Goal: Task Accomplishment & Management: Use online tool/utility

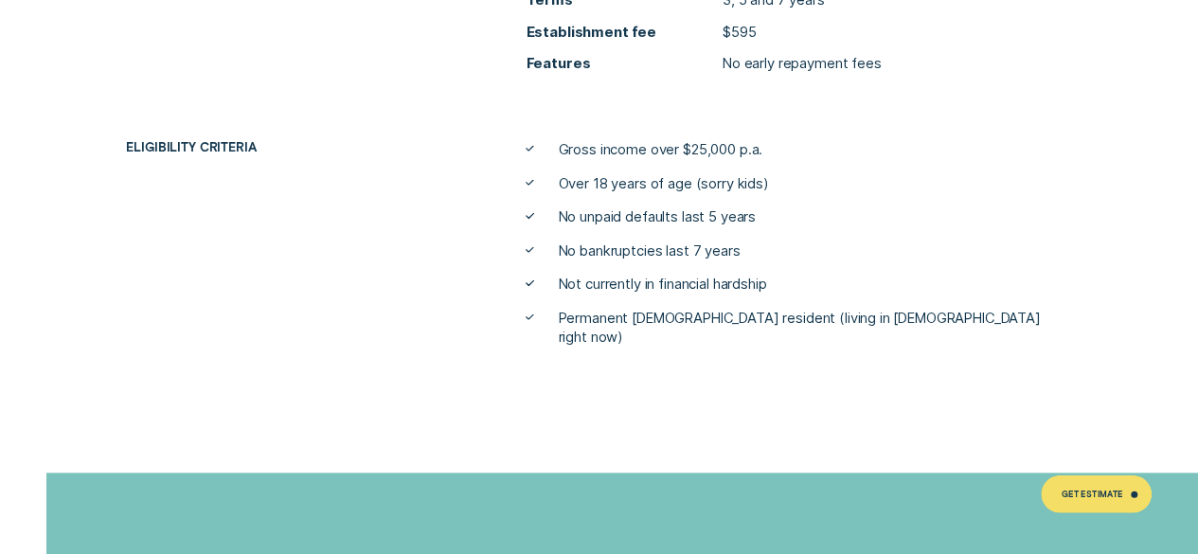
scroll to position [5899, 0]
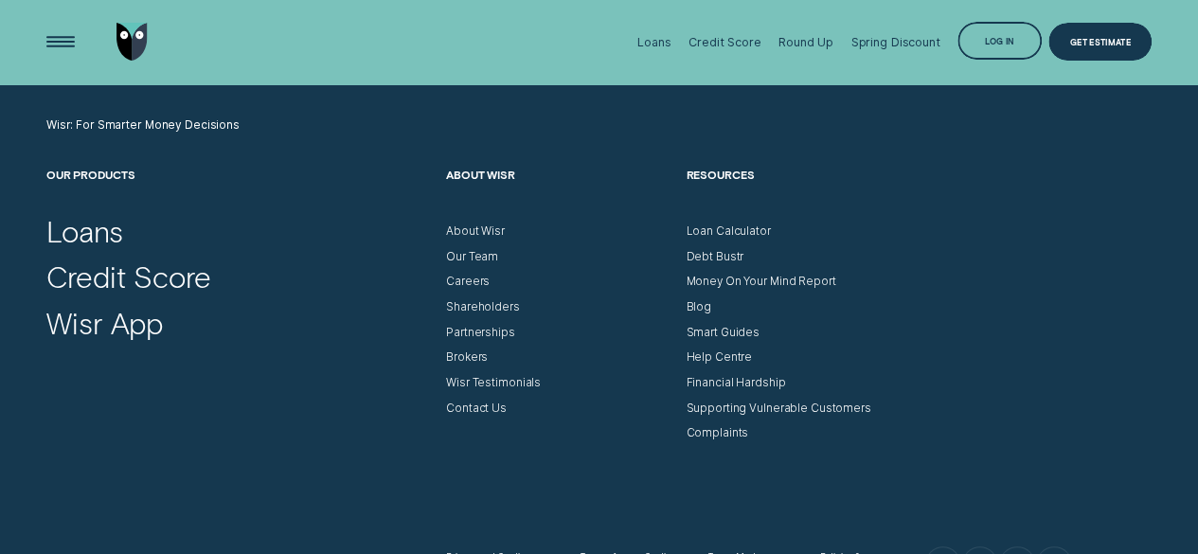
scroll to position [5273, 0]
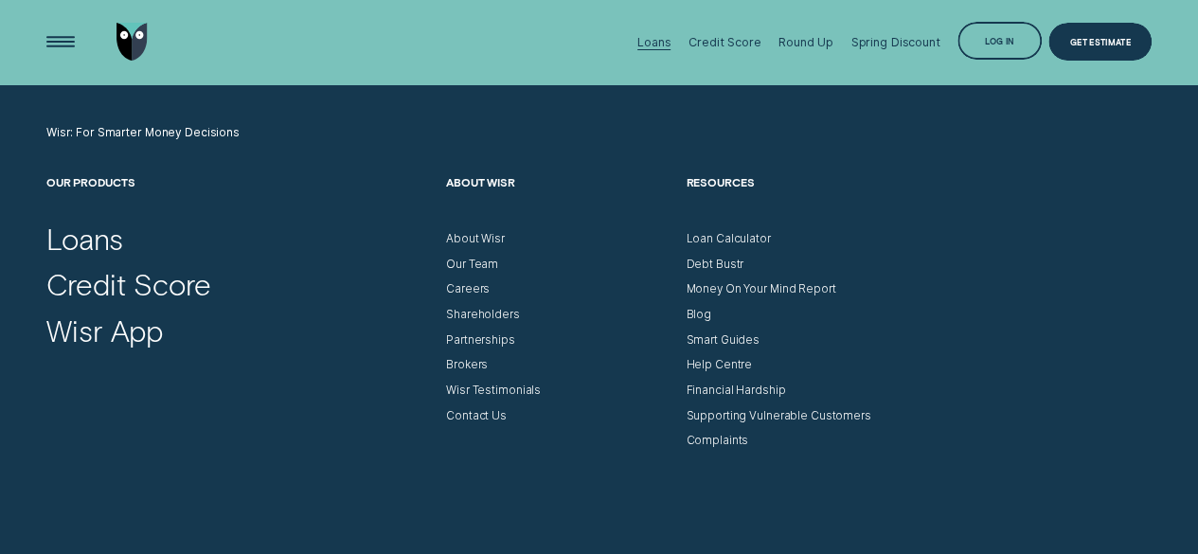
click at [659, 42] on div "Loans" at bounding box center [653, 42] width 33 height 14
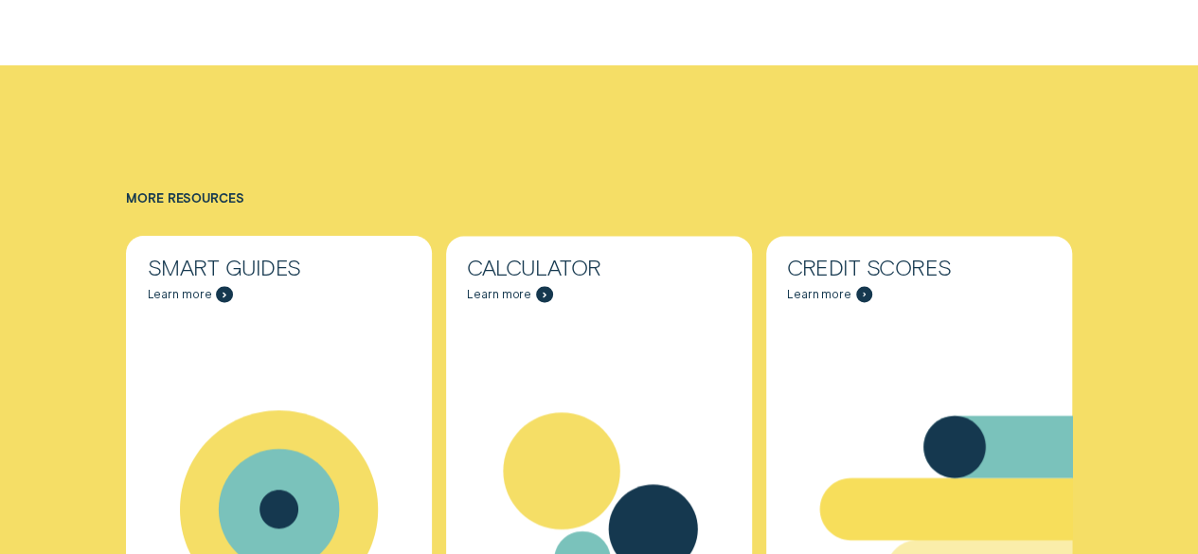
scroll to position [6508, 0]
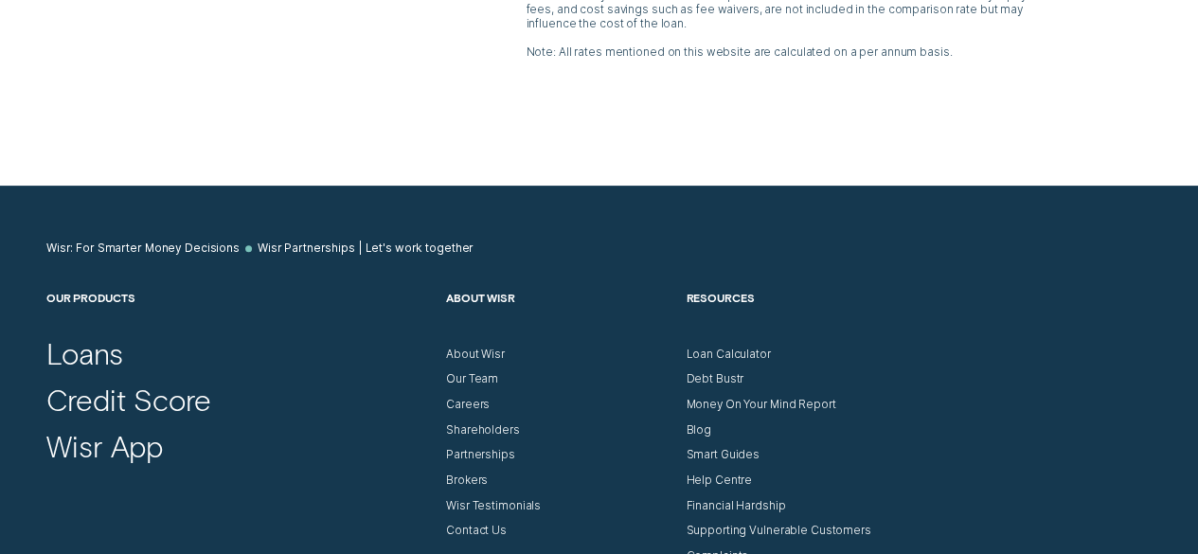
scroll to position [4614, 0]
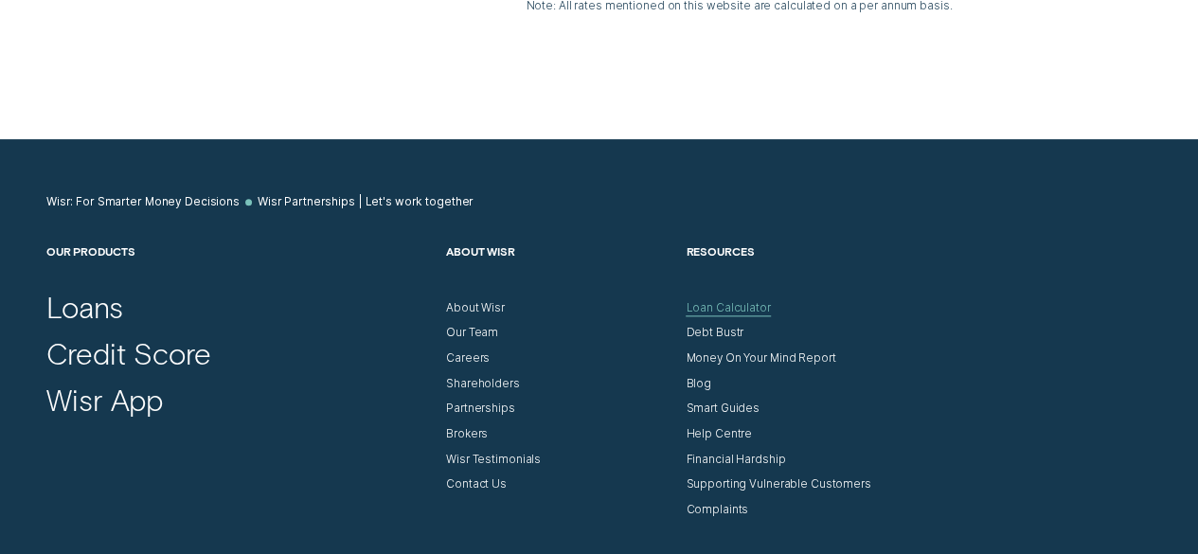
click at [746, 301] on div "Loan Calculator" at bounding box center [728, 308] width 84 height 14
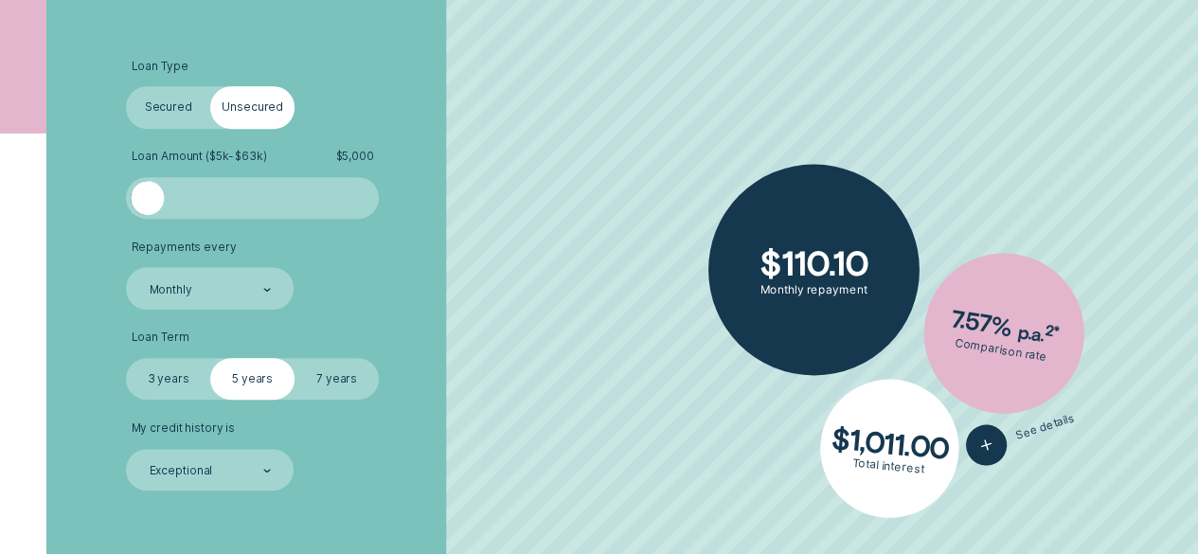
scroll to position [440, 0]
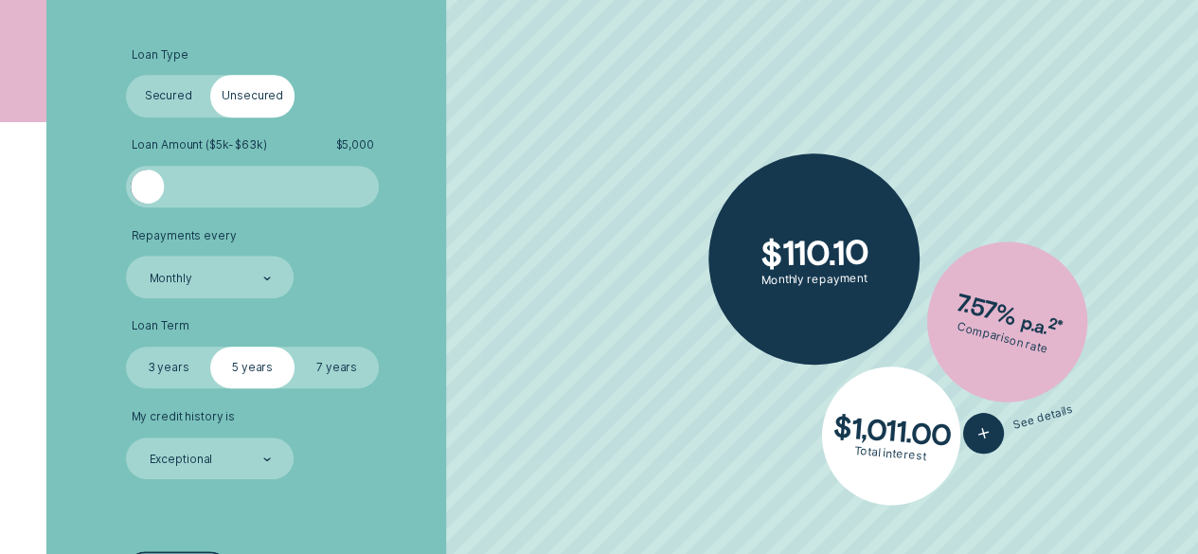
click at [159, 99] on label "Secured" at bounding box center [168, 96] width 84 height 42
click at [126, 75] on input "Secured" at bounding box center [126, 75] width 0 height 0
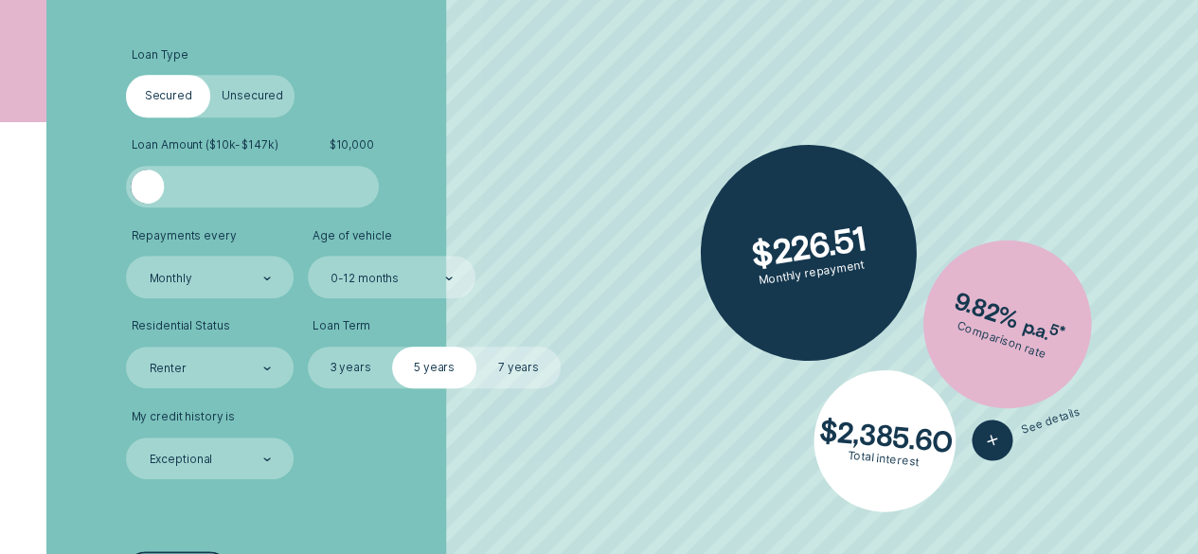
click at [249, 91] on label "Unsecured" at bounding box center [252, 96] width 84 height 42
click at [210, 75] on input "Unsecured" at bounding box center [210, 75] width 0 height 0
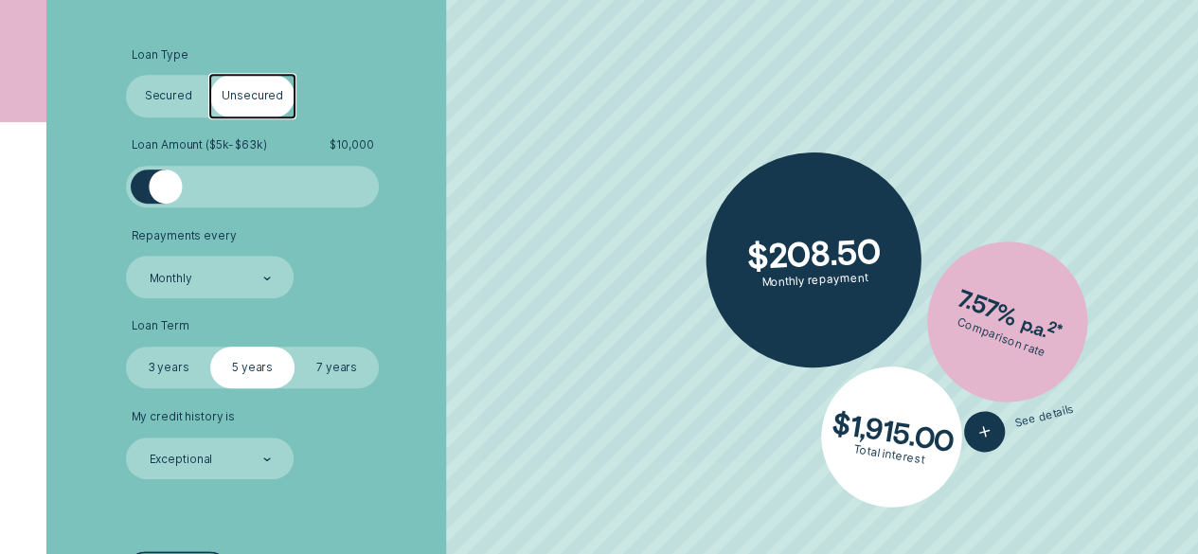
click at [170, 101] on label "Secured" at bounding box center [168, 96] width 84 height 42
click at [126, 75] on input "Secured" at bounding box center [126, 75] width 0 height 0
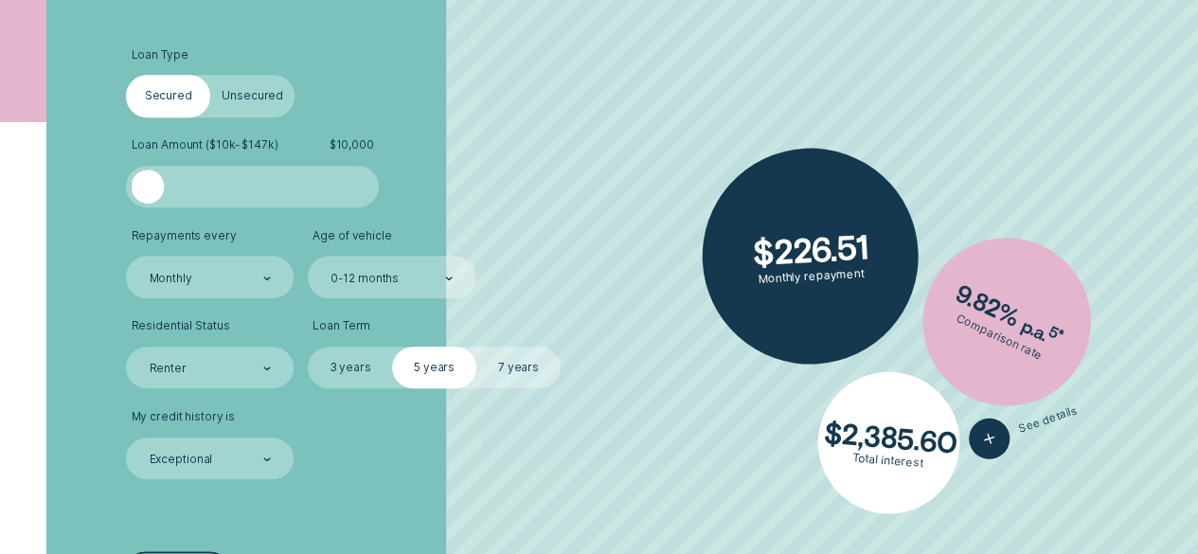
click at [253, 98] on label "Unsecured" at bounding box center [252, 96] width 84 height 42
click at [210, 75] on input "Unsecured" at bounding box center [210, 75] width 0 height 0
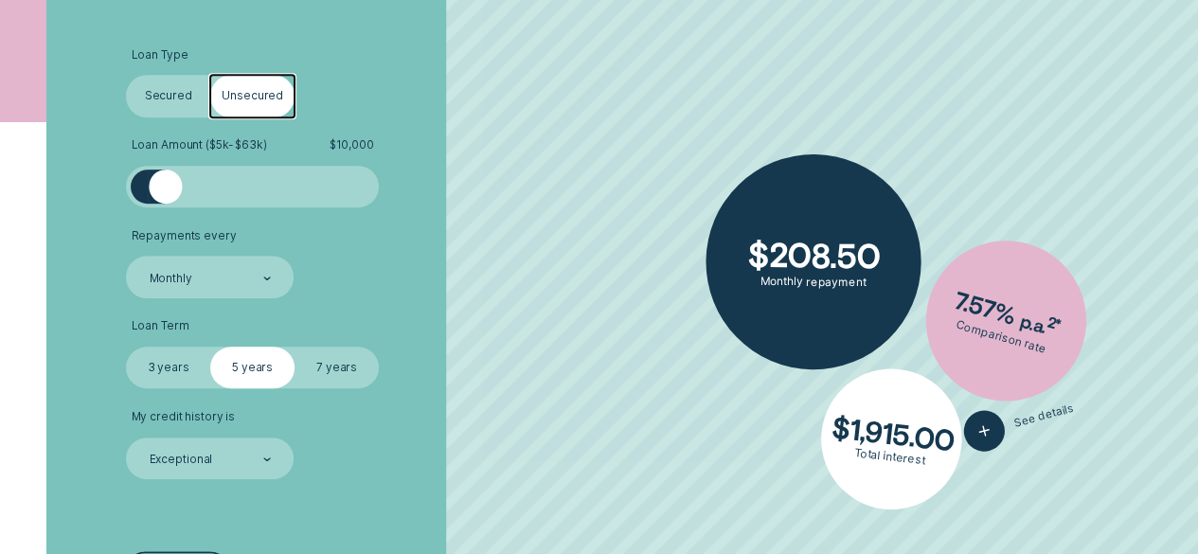
click at [179, 99] on label "Secured" at bounding box center [168, 96] width 84 height 42
click at [126, 75] on input "Secured" at bounding box center [126, 75] width 0 height 0
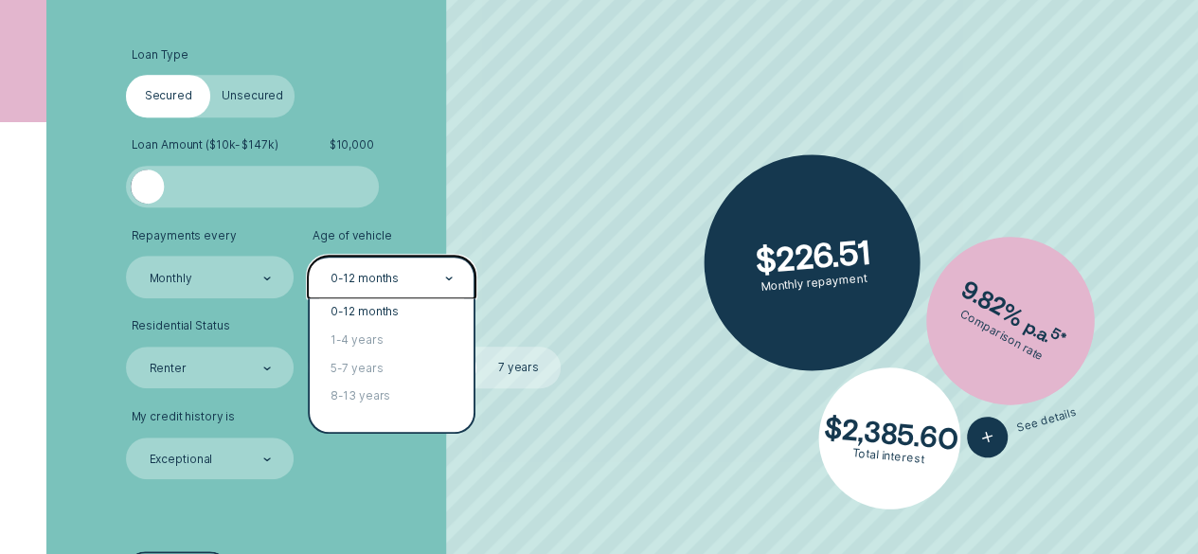
click at [450, 279] on div at bounding box center [449, 278] width 8 height 40
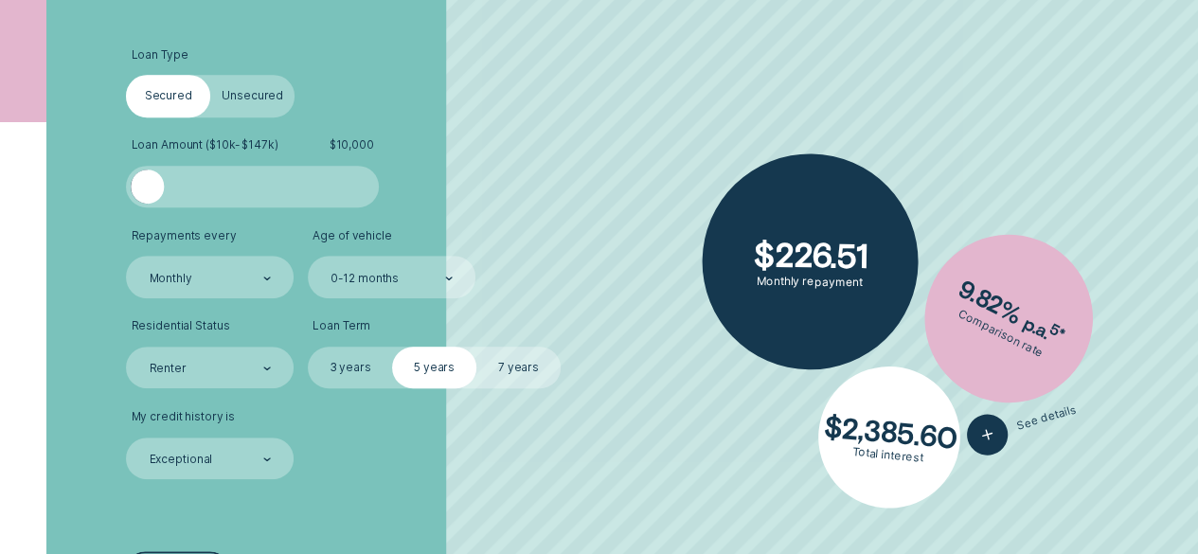
click at [250, 98] on label "Unsecured" at bounding box center [252, 96] width 84 height 42
click at [210, 75] on input "Unsecured" at bounding box center [210, 75] width 0 height 0
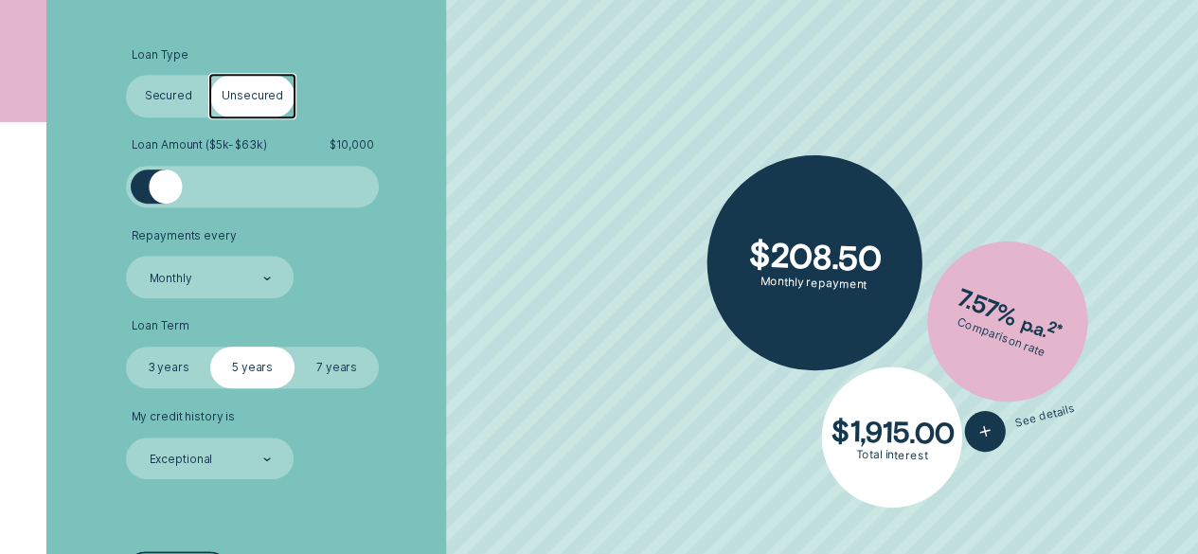
click at [219, 179] on div at bounding box center [253, 187] width 210 height 34
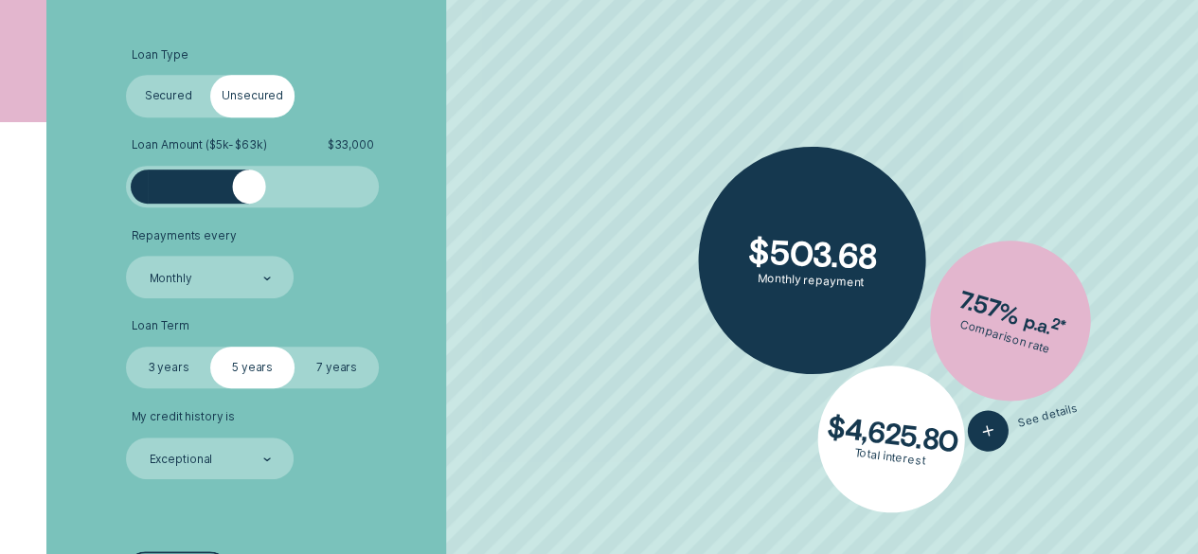
click at [248, 177] on div at bounding box center [253, 187] width 210 height 34
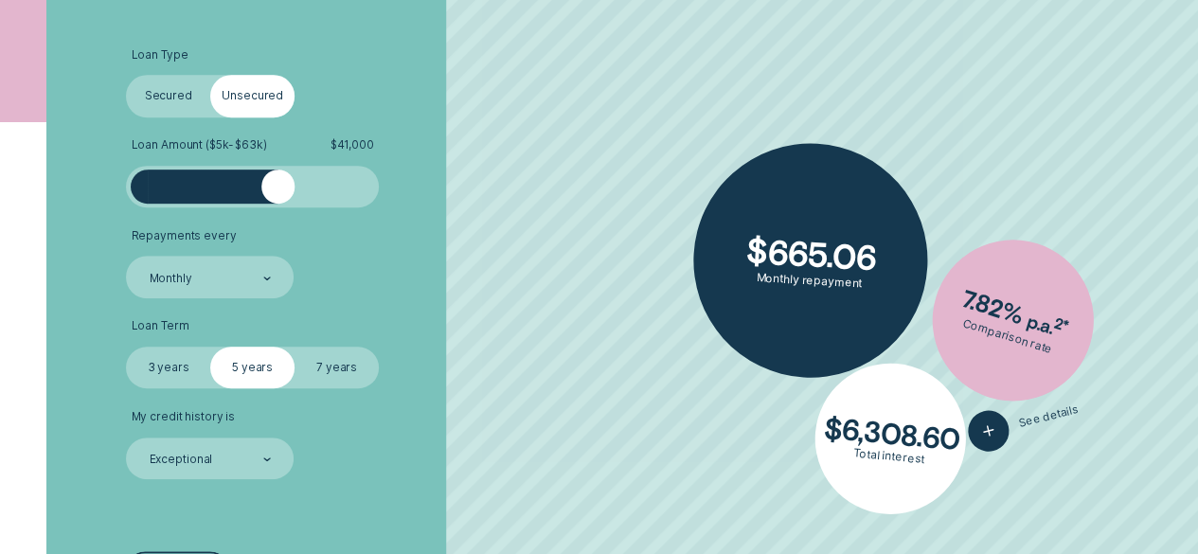
click at [277, 194] on div at bounding box center [253, 187] width 210 height 34
click at [277, 194] on div at bounding box center [278, 187] width 34 height 34
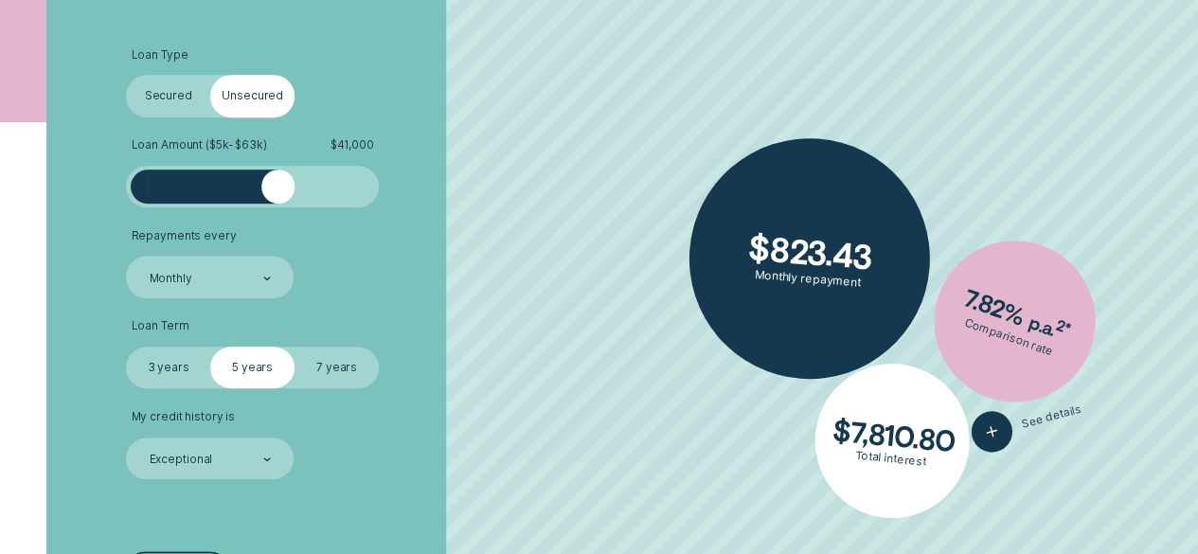
click at [178, 89] on label "Secured" at bounding box center [168, 96] width 84 height 42
click at [126, 75] on input "Secured" at bounding box center [126, 75] width 0 height 0
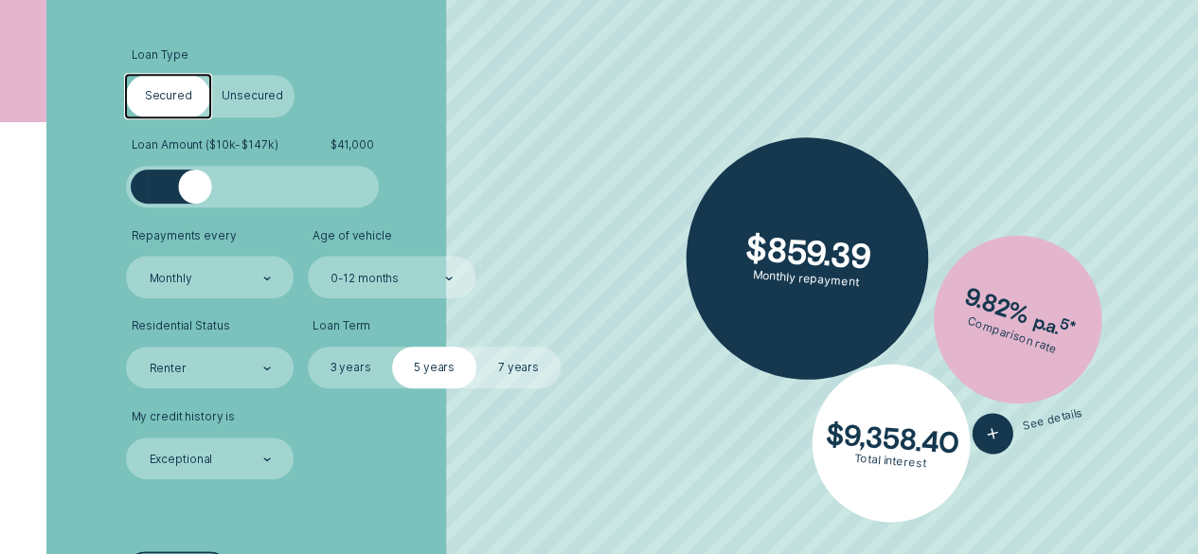
click at [238, 95] on label "Unsecured" at bounding box center [252, 96] width 84 height 42
click at [210, 75] on input "Unsecured" at bounding box center [210, 75] width 0 height 0
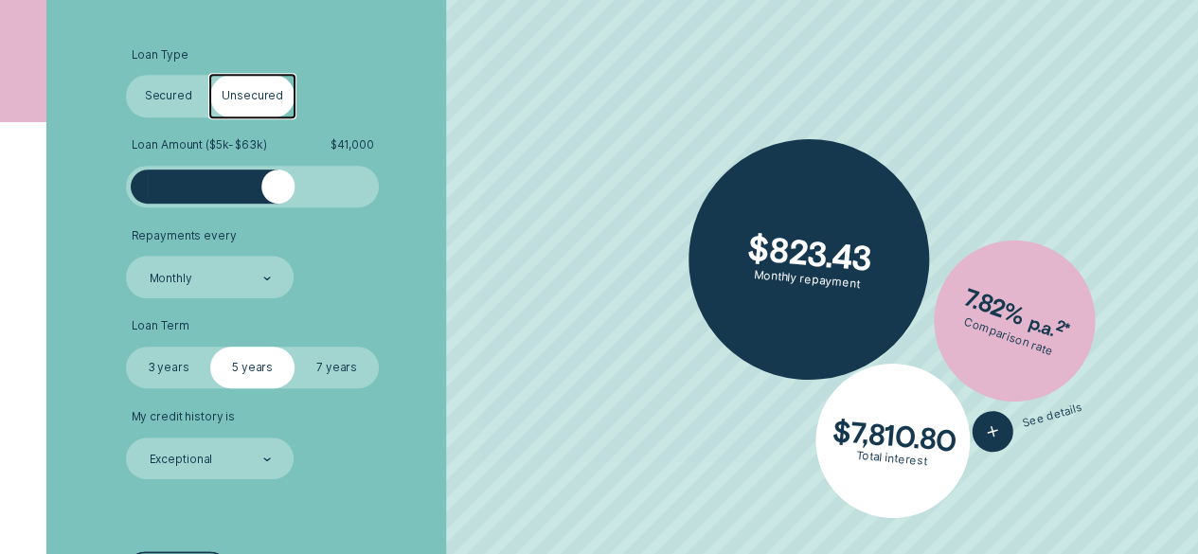
click at [157, 92] on label "Secured" at bounding box center [168, 96] width 84 height 42
click at [126, 75] on input "Secured" at bounding box center [126, 75] width 0 height 0
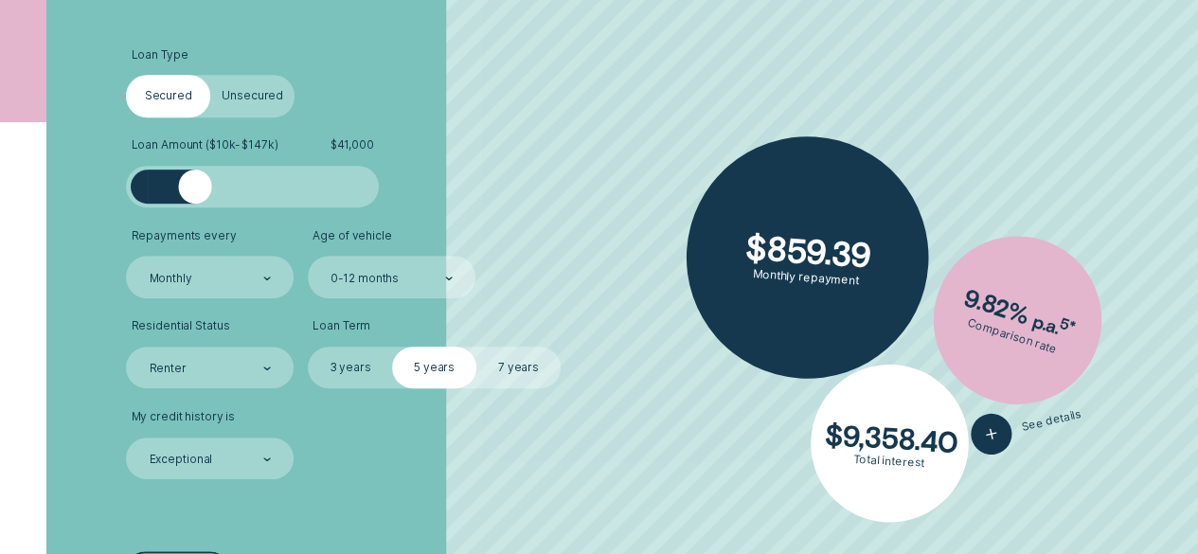
click at [254, 91] on label "Unsecured" at bounding box center [252, 96] width 84 height 42
click at [210, 75] on input "Unsecured" at bounding box center [210, 75] width 0 height 0
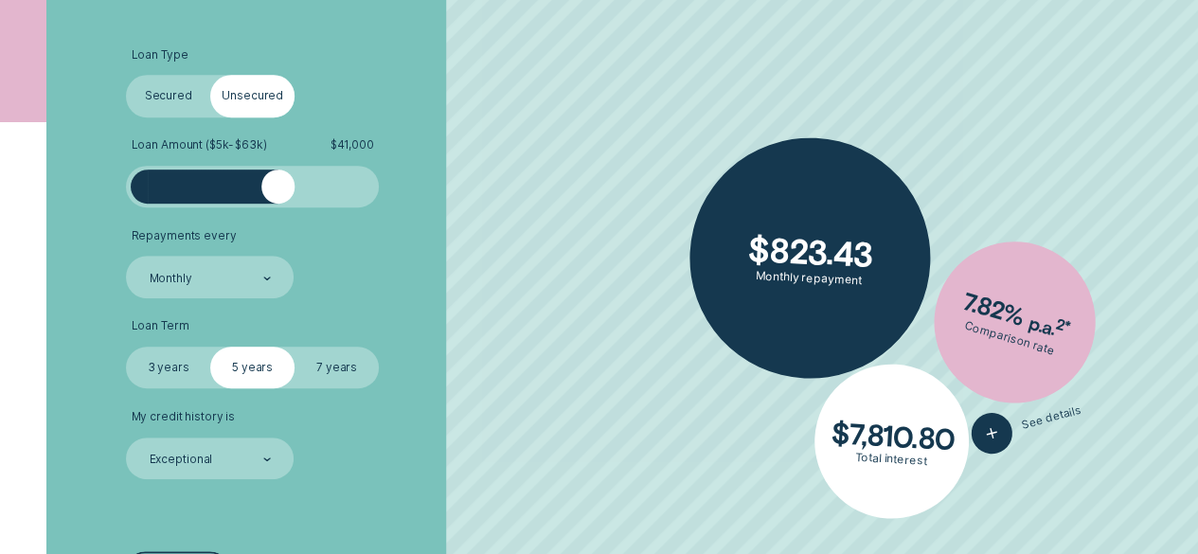
click at [152, 94] on label "Secured" at bounding box center [168, 96] width 84 height 42
click at [126, 75] on input "Secured" at bounding box center [126, 75] width 0 height 0
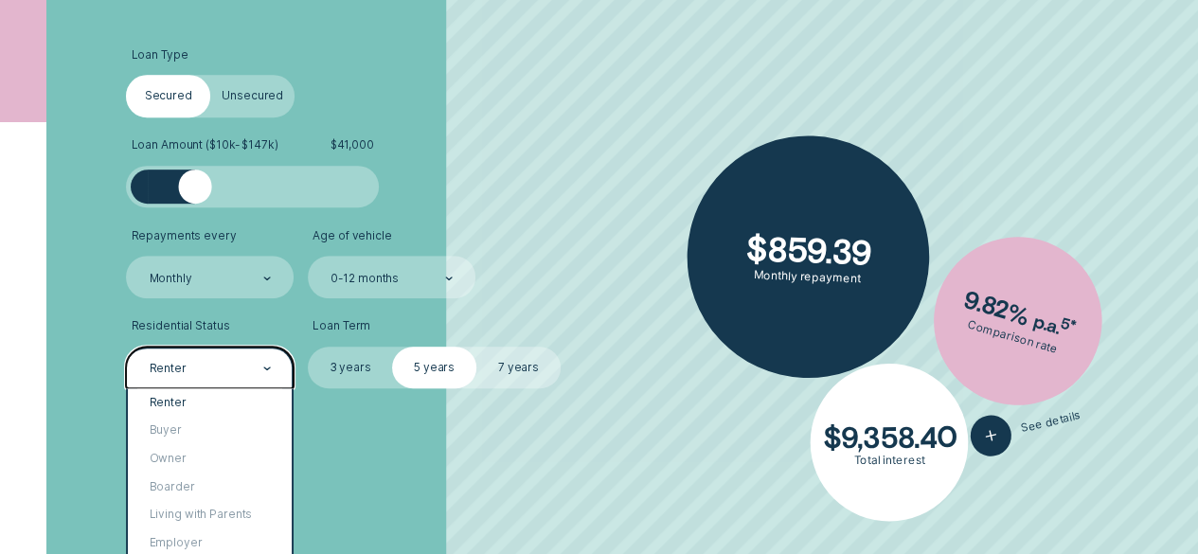
click at [273, 367] on div "Renter" at bounding box center [210, 368] width 168 height 42
click at [199, 457] on div "Owner" at bounding box center [210, 459] width 164 height 28
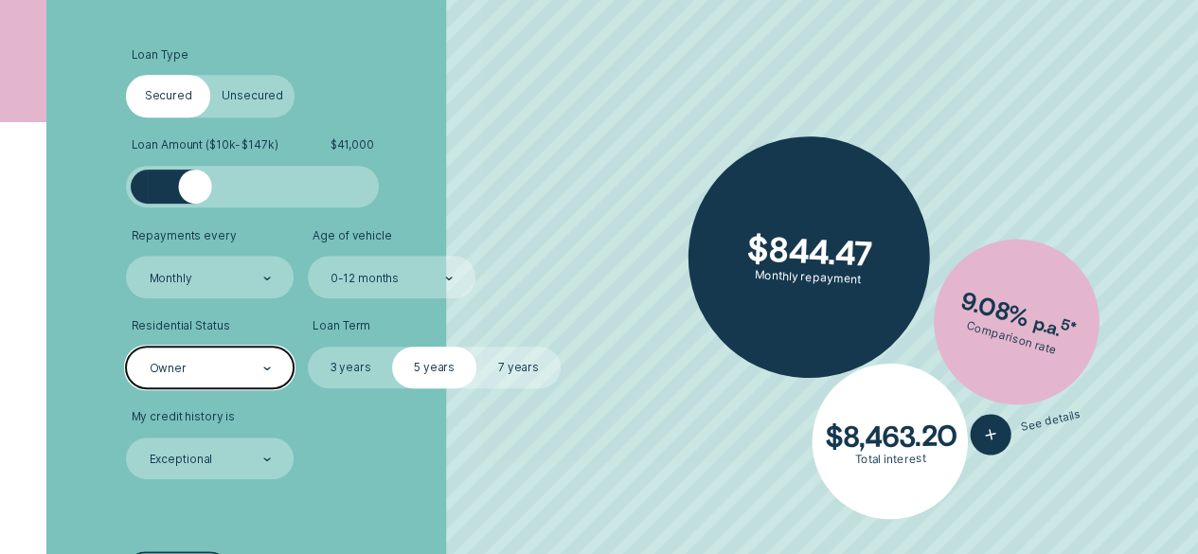
click at [279, 372] on div "Owner" at bounding box center [210, 368] width 168 height 42
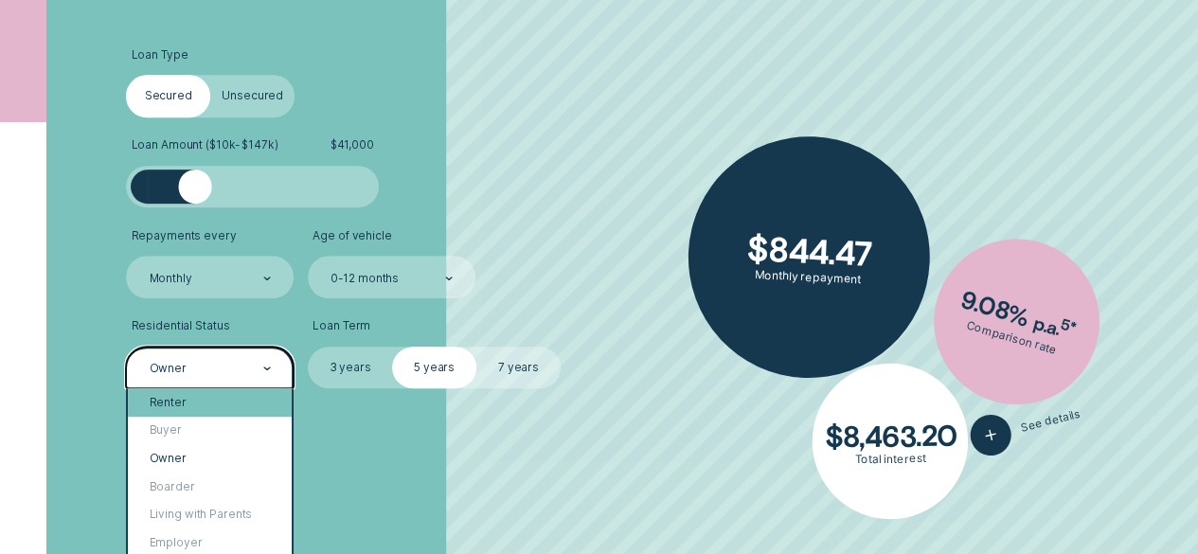
click at [214, 404] on div "Renter" at bounding box center [210, 402] width 164 height 28
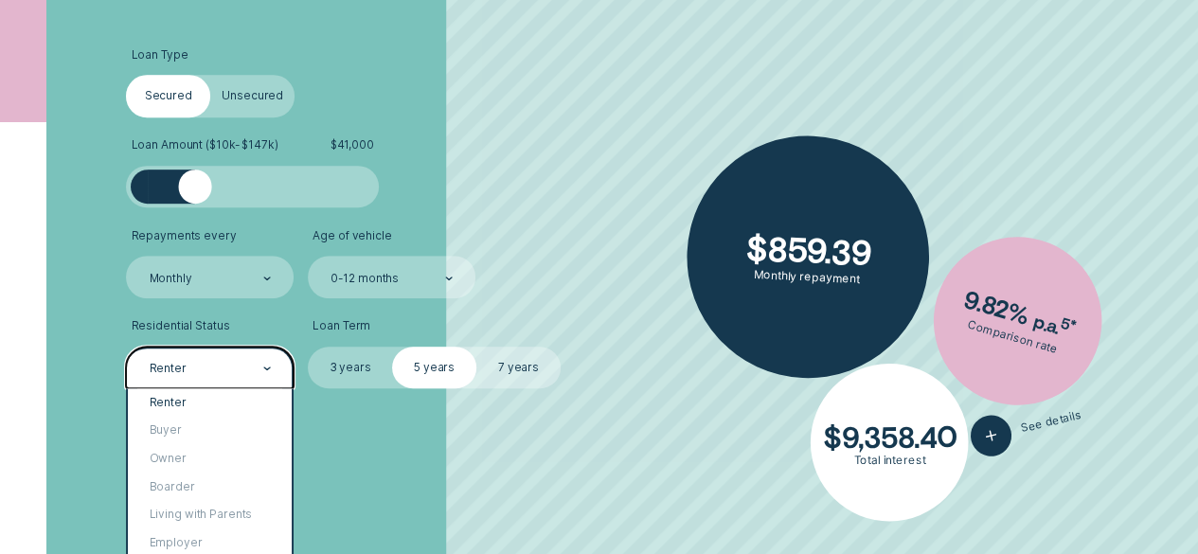
click at [224, 375] on div "Renter" at bounding box center [210, 368] width 124 height 17
click at [181, 454] on div "Owner" at bounding box center [210, 459] width 164 height 28
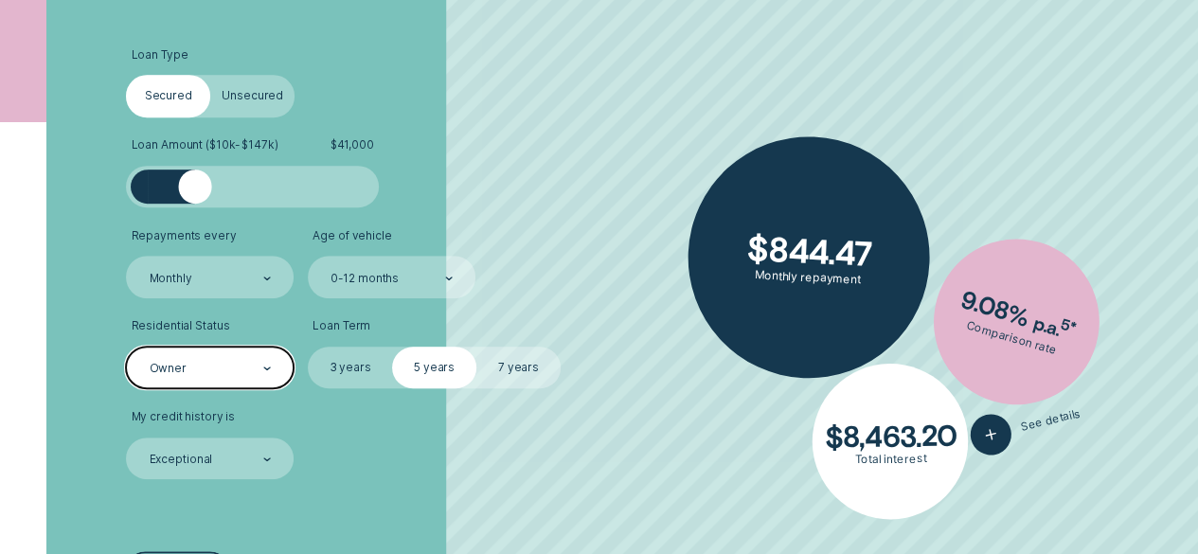
click at [253, 367] on div "Owner" at bounding box center [210, 368] width 124 height 17
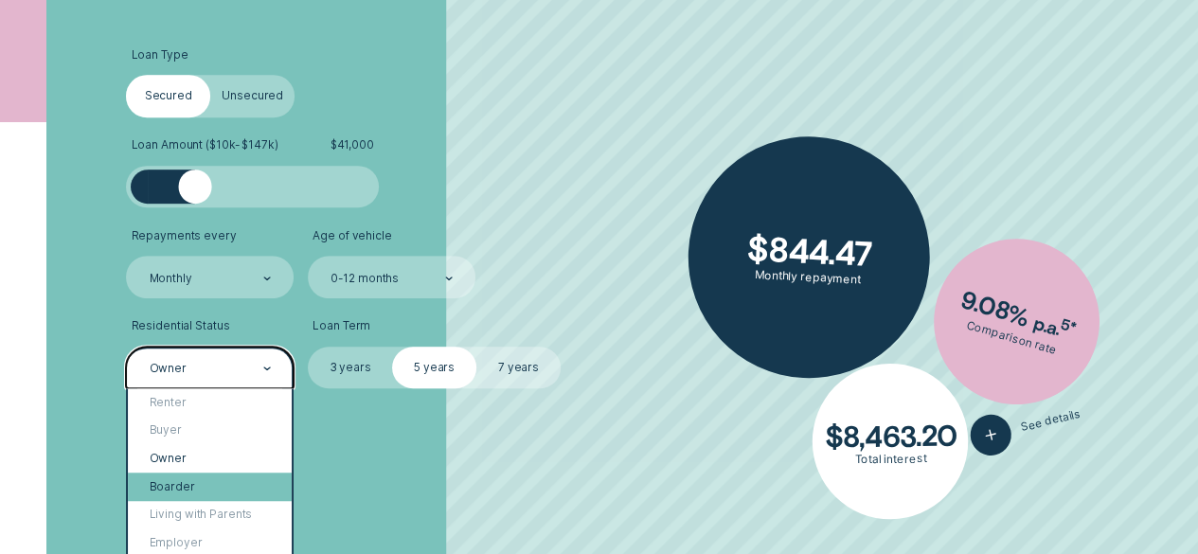
click at [180, 483] on div "Boarder" at bounding box center [210, 487] width 164 height 28
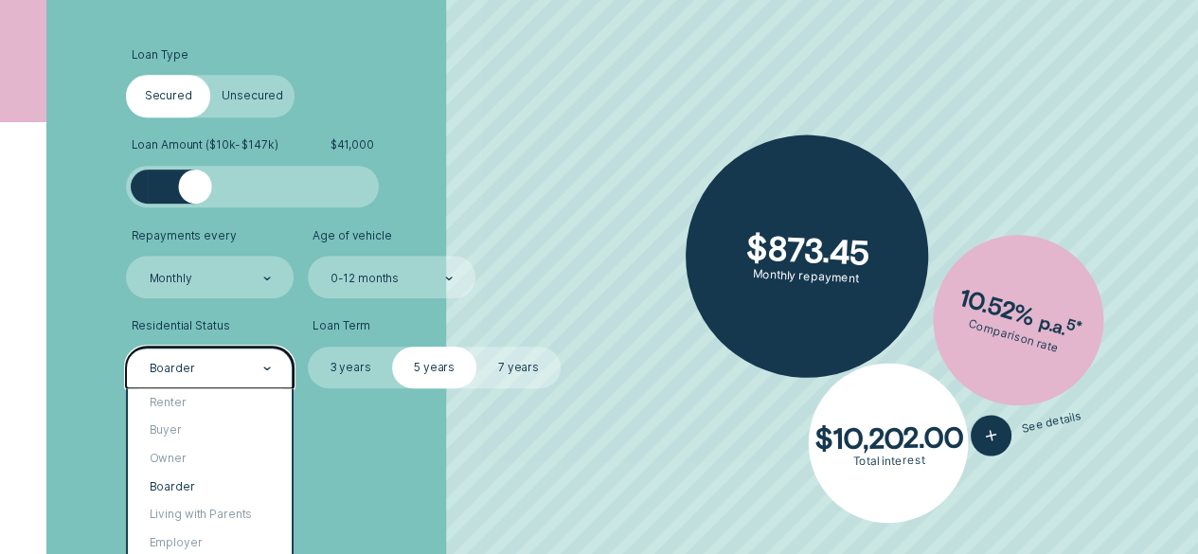
click at [269, 379] on div at bounding box center [267, 369] width 8 height 40
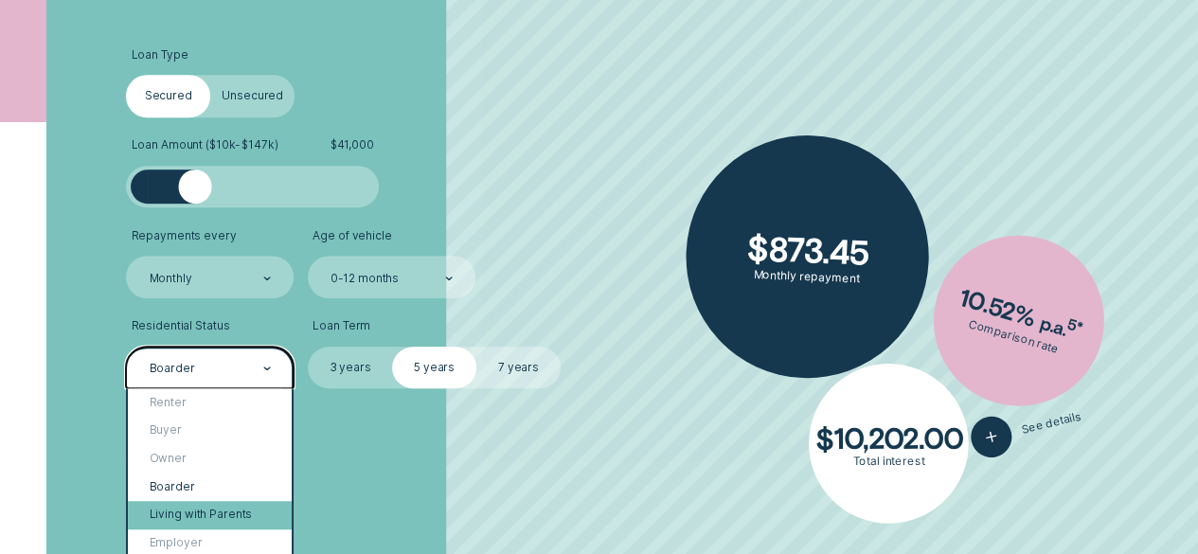
click at [209, 508] on div "Living with Parents" at bounding box center [210, 515] width 164 height 28
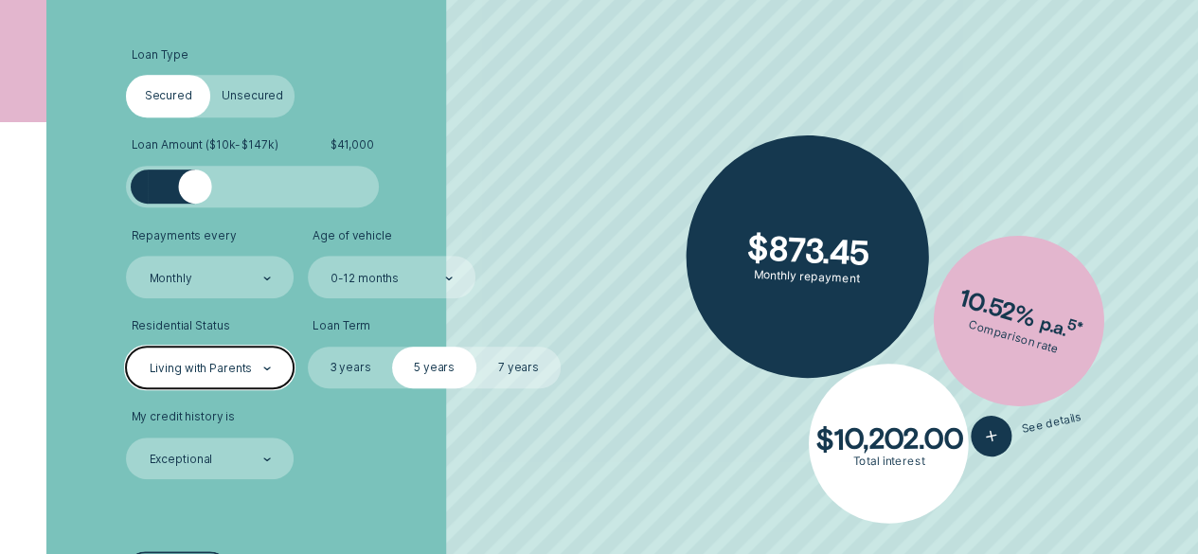
click at [269, 372] on div at bounding box center [267, 369] width 8 height 40
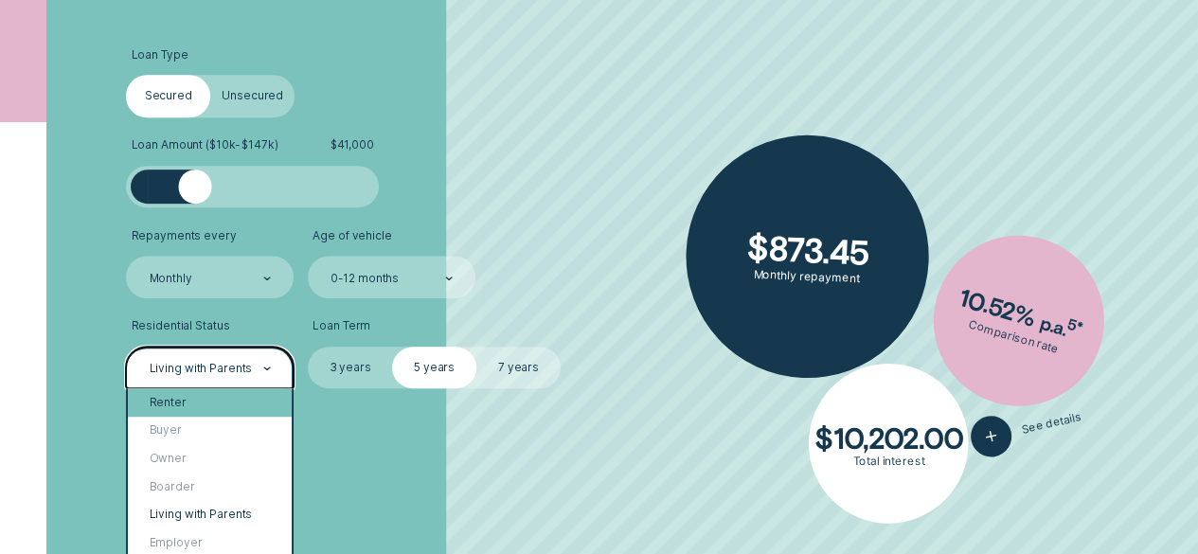
click at [227, 395] on div "Renter" at bounding box center [210, 402] width 164 height 28
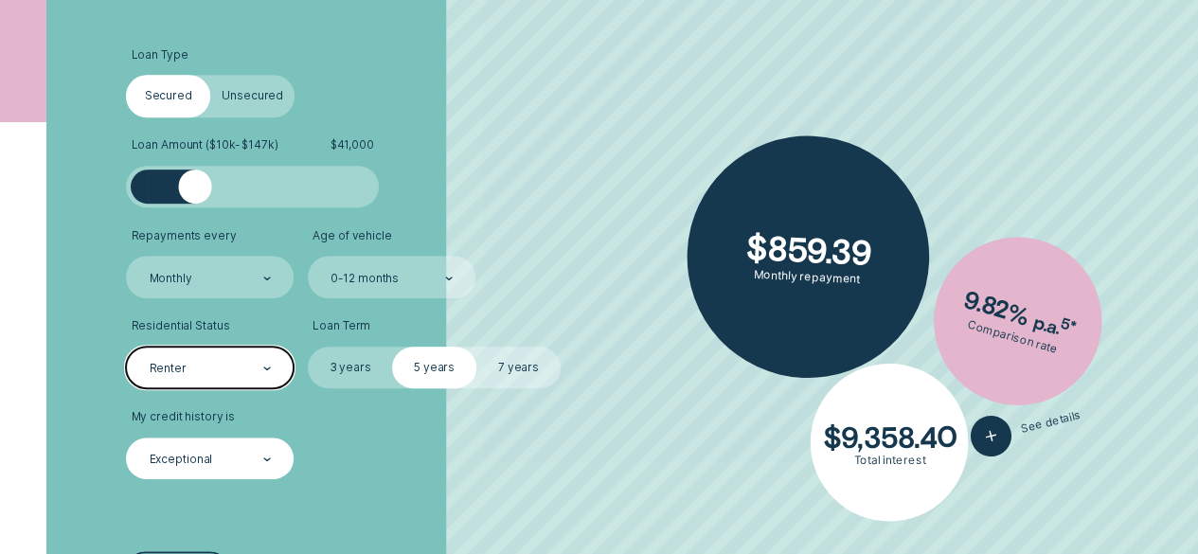
click at [278, 464] on div "Exceptional" at bounding box center [210, 459] width 168 height 42
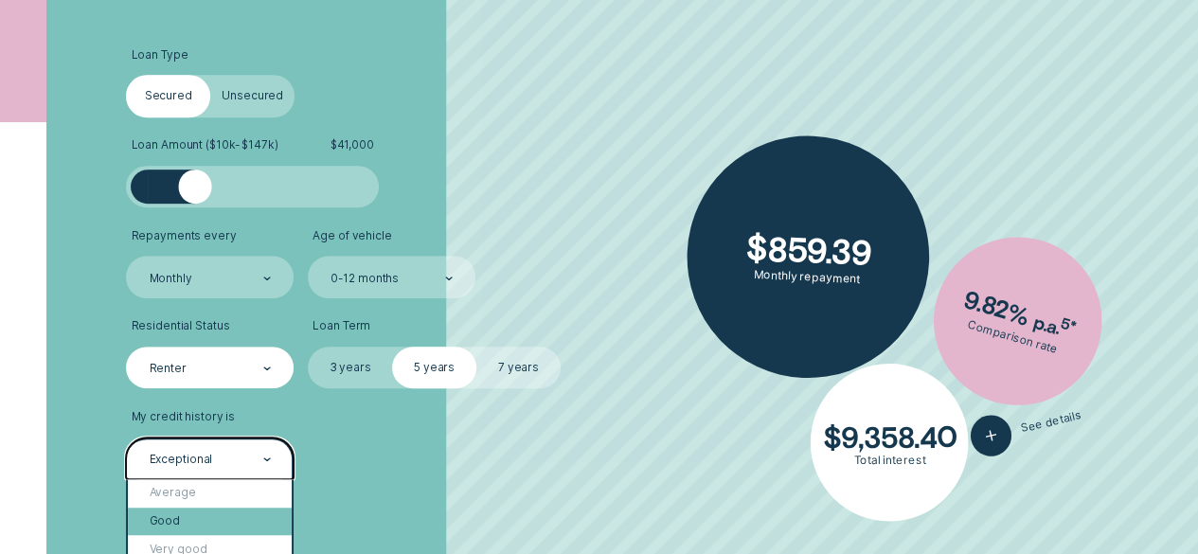
click at [185, 515] on div "Good" at bounding box center [210, 522] width 164 height 28
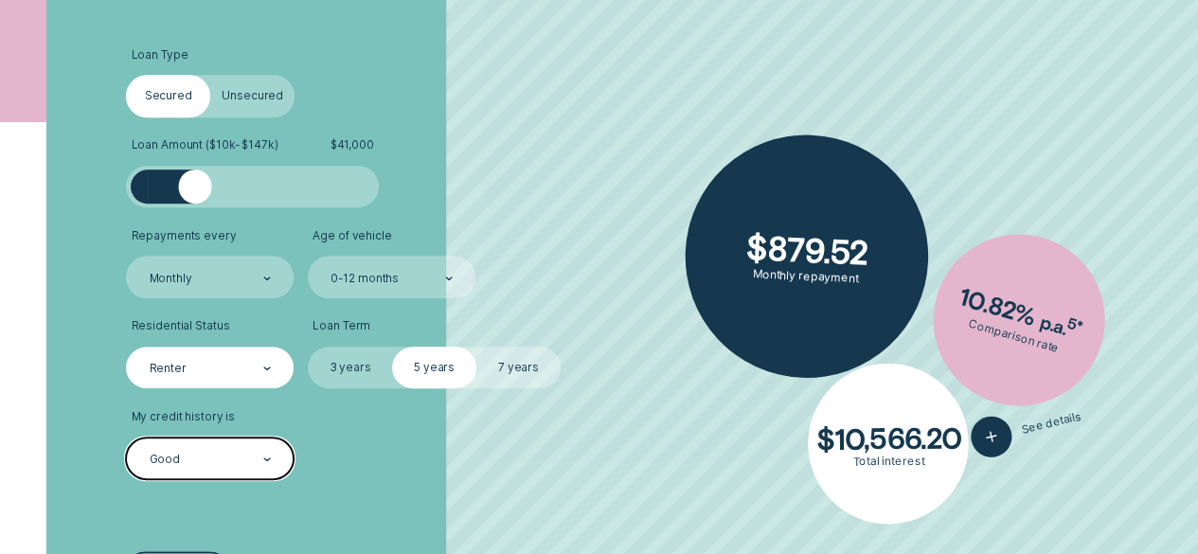
click at [206, 467] on div "Good" at bounding box center [210, 459] width 124 height 17
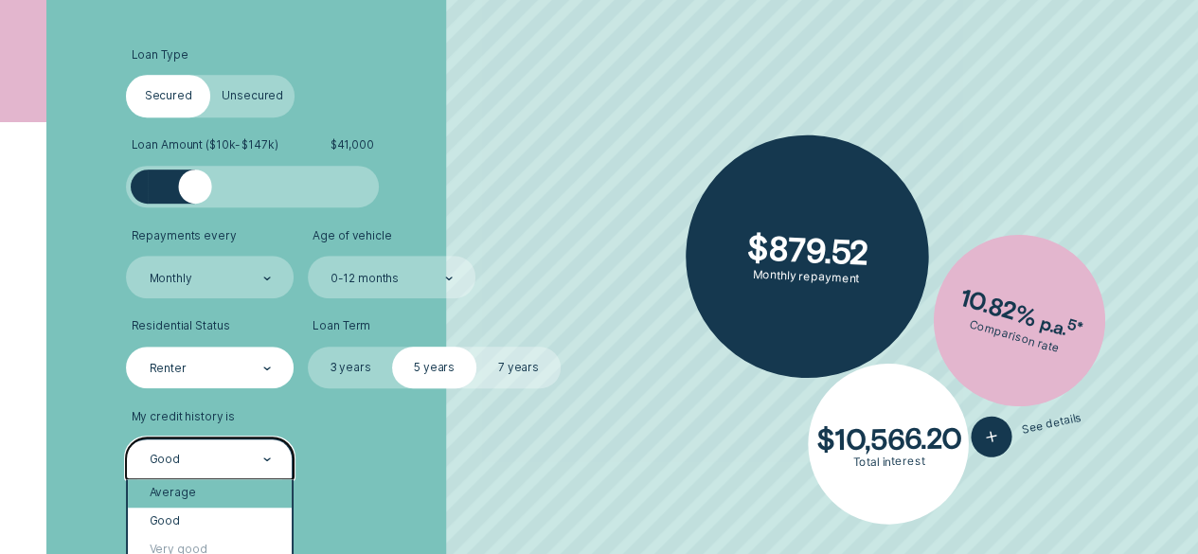
click at [191, 492] on div "Average" at bounding box center [210, 493] width 164 height 28
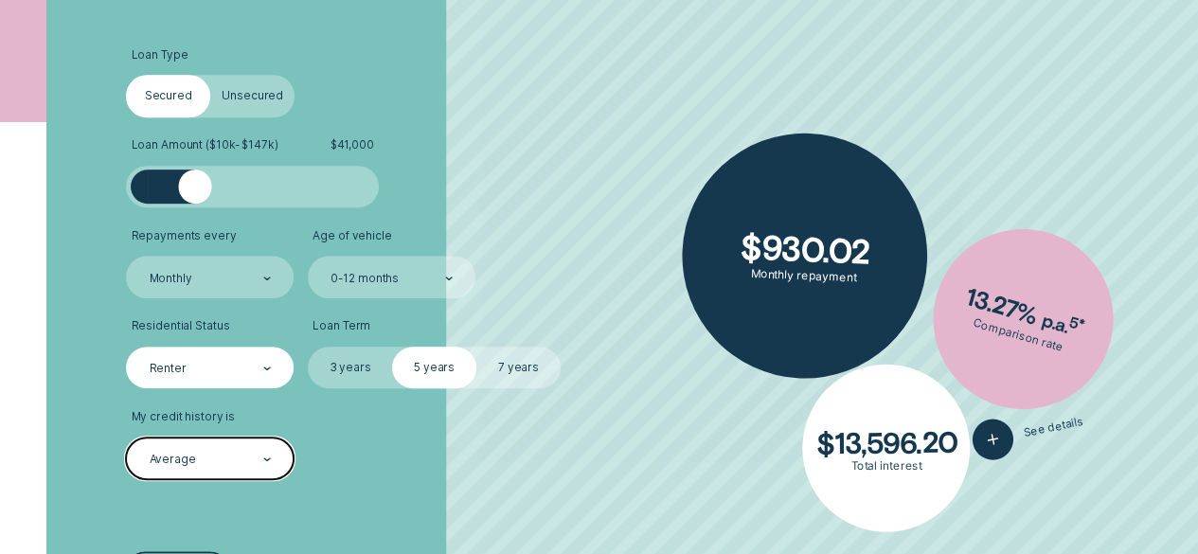
click at [245, 449] on div "Average" at bounding box center [210, 459] width 168 height 42
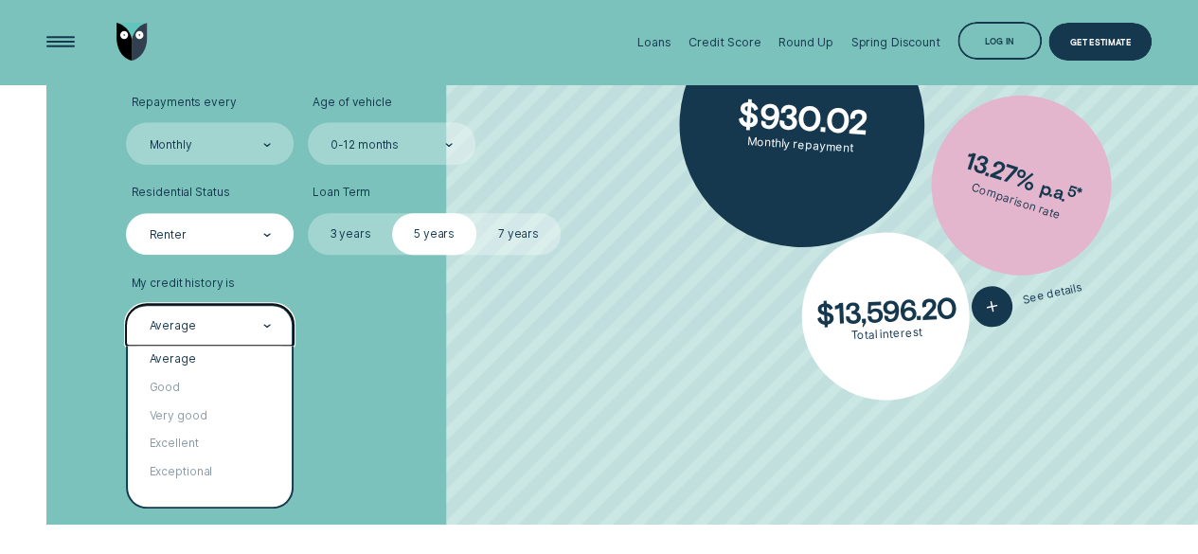
scroll to position [568, 0]
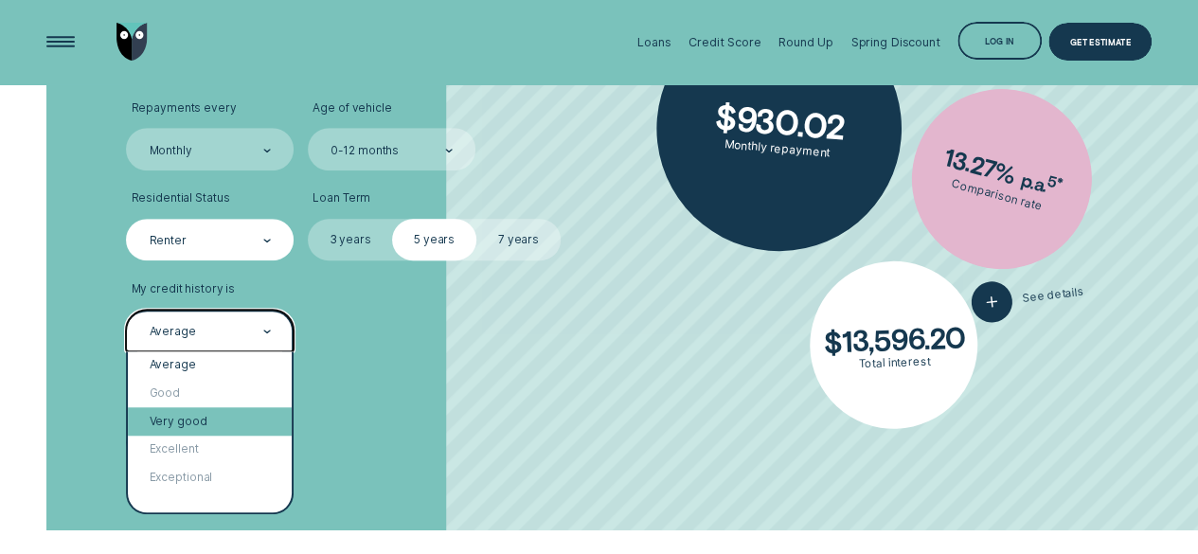
click at [201, 418] on div "Very good" at bounding box center [210, 421] width 164 height 28
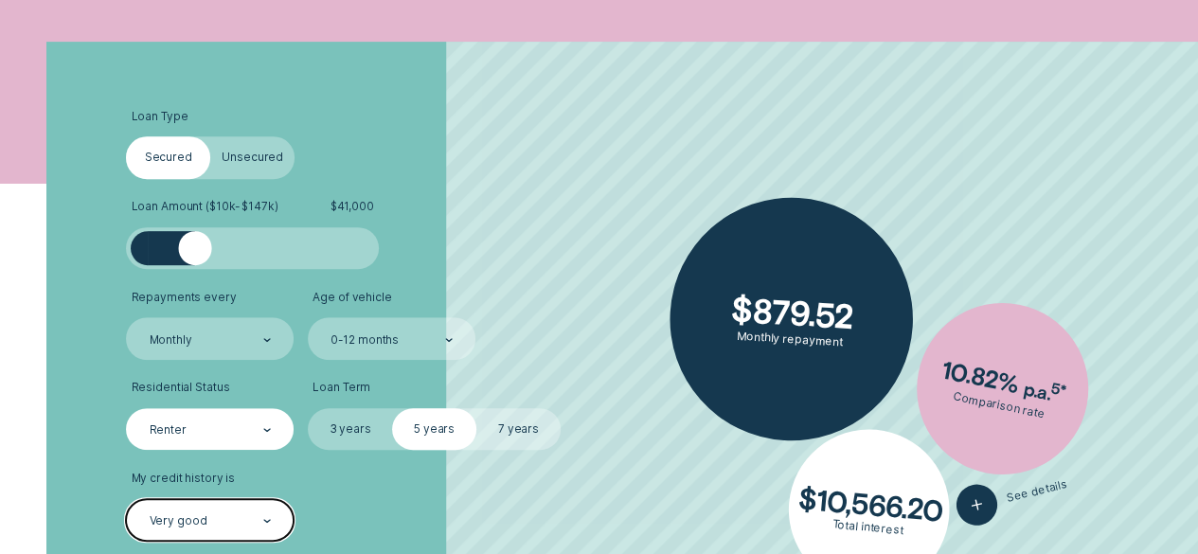
scroll to position [373, 0]
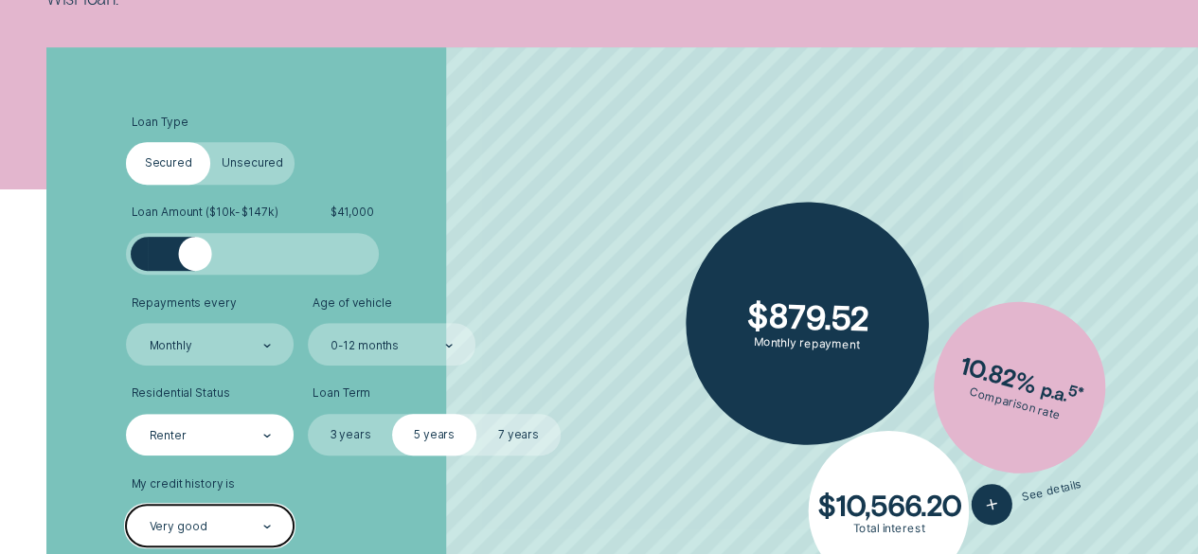
click at [271, 427] on div "Renter" at bounding box center [210, 435] width 168 height 42
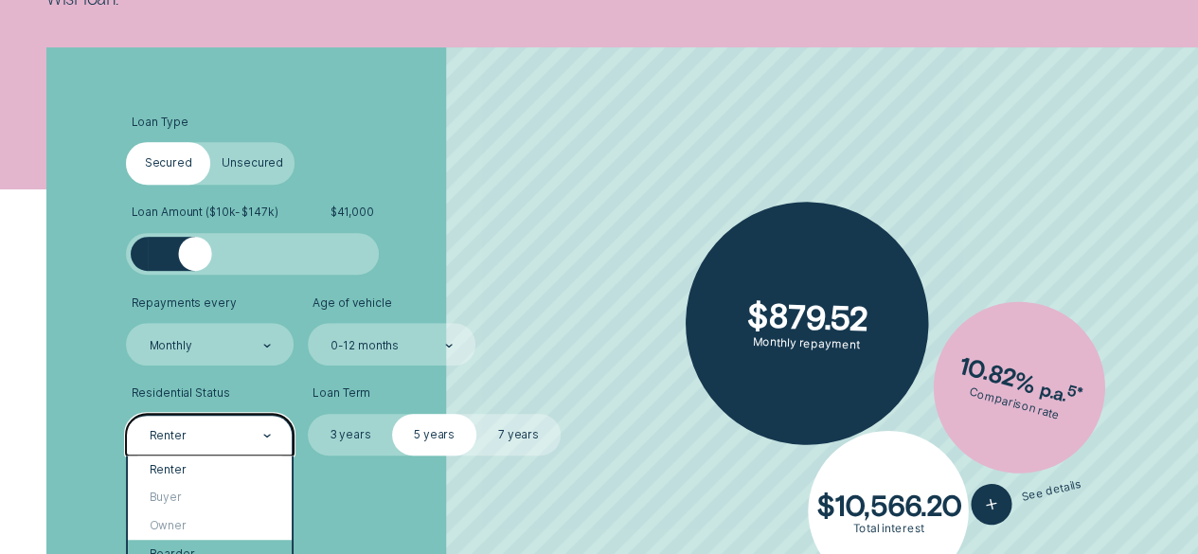
click at [184, 549] on div "Boarder" at bounding box center [210, 554] width 164 height 28
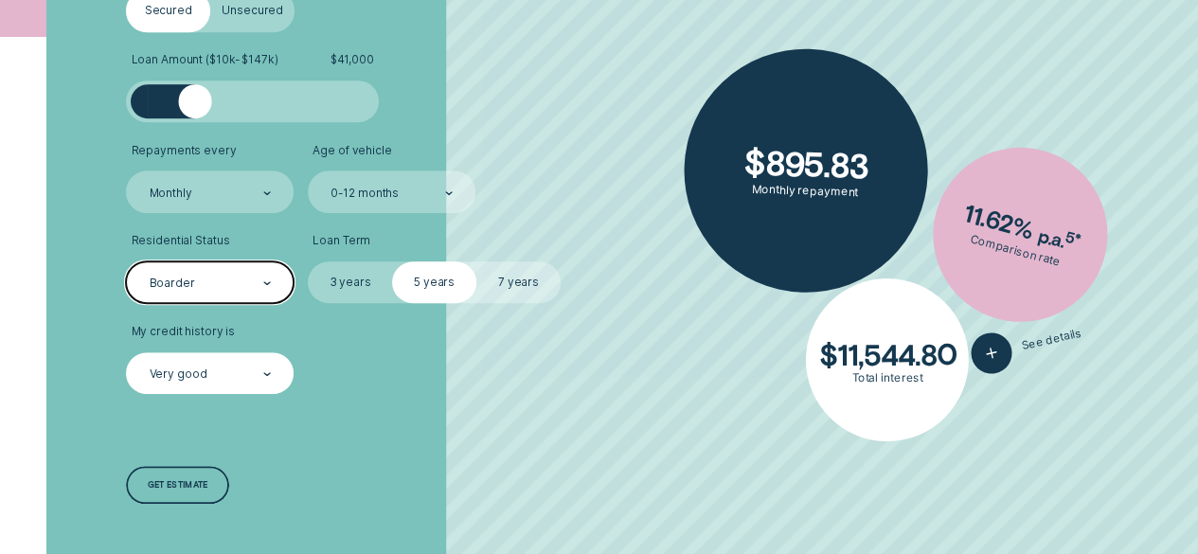
scroll to position [564, 0]
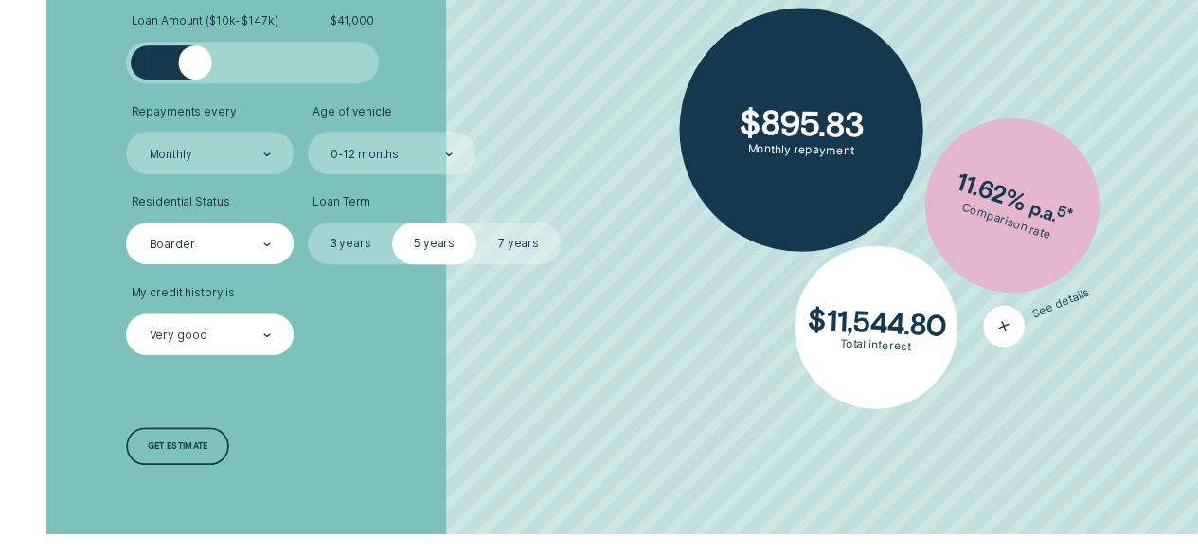
click at [982, 319] on div "button" at bounding box center [1003, 326] width 55 height 55
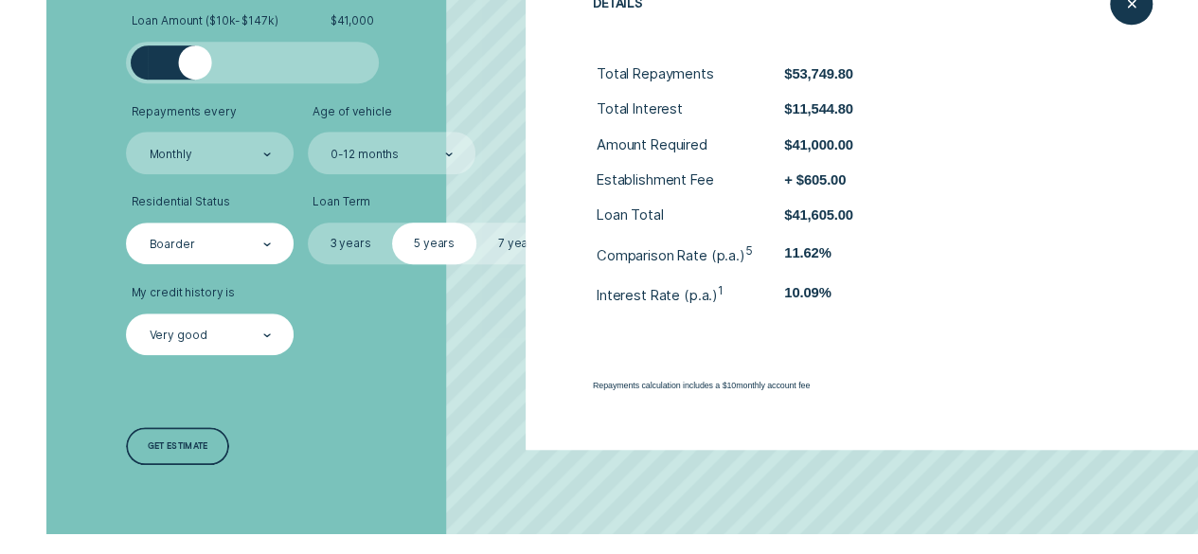
click at [474, 84] on ul "Loan Type Select Loan Type Secured Unsecured Loan Amount ( $10k - $147k ) $ 41,…" at bounding box center [318, 139] width 385 height 431
click at [1130, 19] on div "Close loan details" at bounding box center [1131, 3] width 43 height 43
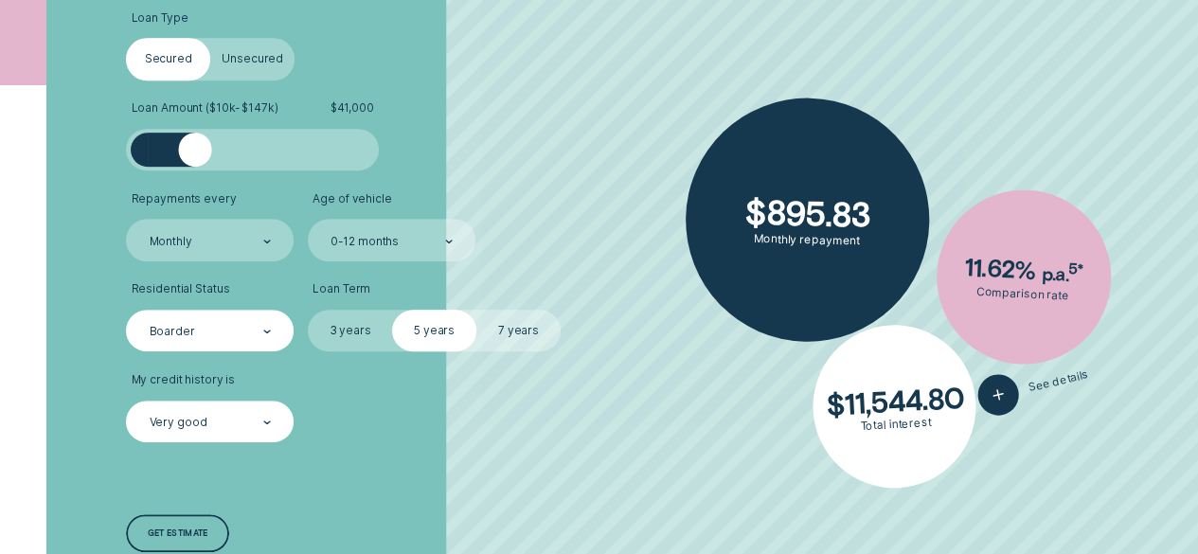
scroll to position [432, 0]
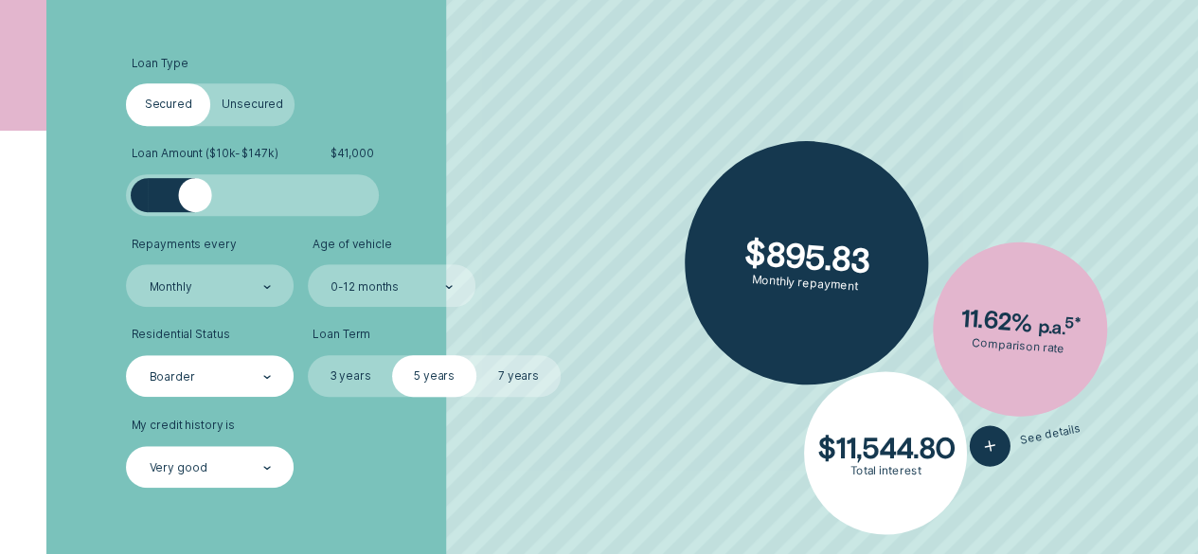
click at [255, 105] on label "Unsecured" at bounding box center [252, 104] width 84 height 42
click at [210, 83] on input "Unsecured" at bounding box center [210, 83] width 0 height 0
